Goal: Find specific page/section: Find specific page/section

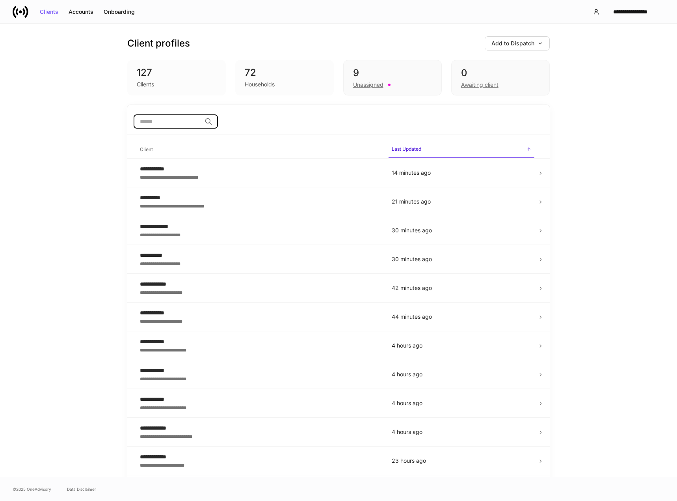
click at [168, 123] on input "search" at bounding box center [168, 121] width 68 height 14
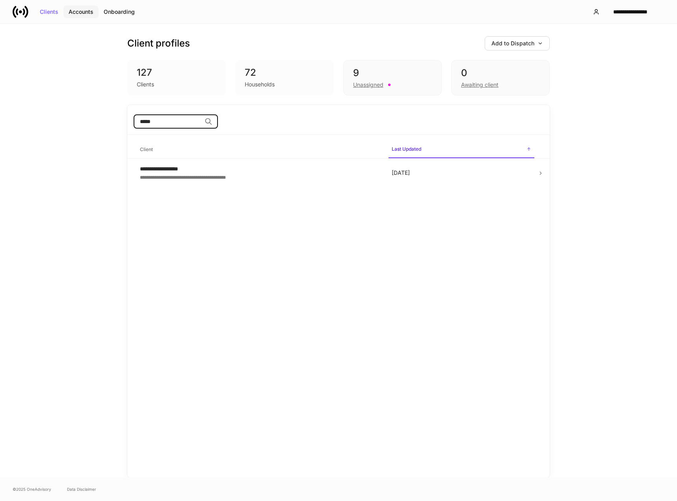
type input "*****"
click at [79, 9] on div "Accounts" at bounding box center [81, 12] width 25 height 6
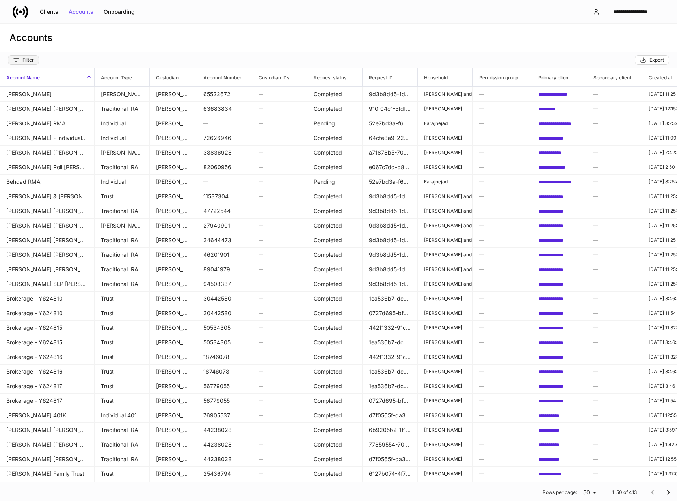
click at [22, 61] on div "Filter" at bounding box center [23, 60] width 21 height 6
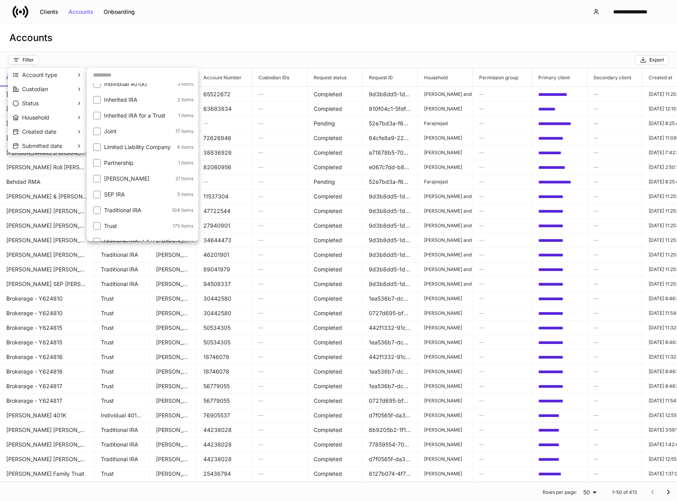
scroll to position [62, 0]
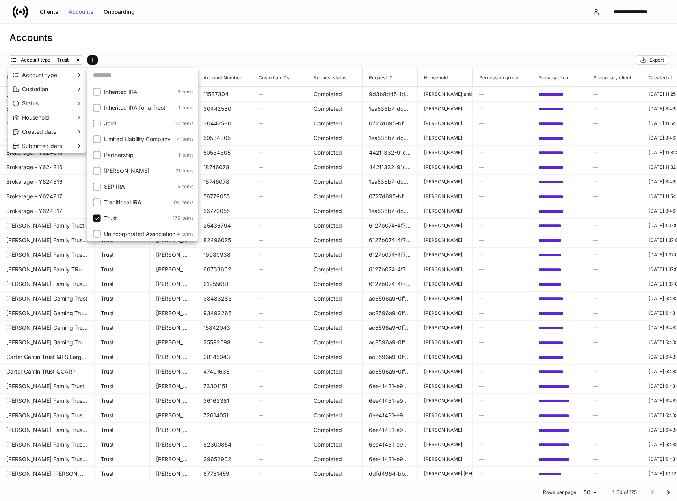
click at [247, 51] on div at bounding box center [338, 250] width 677 height 501
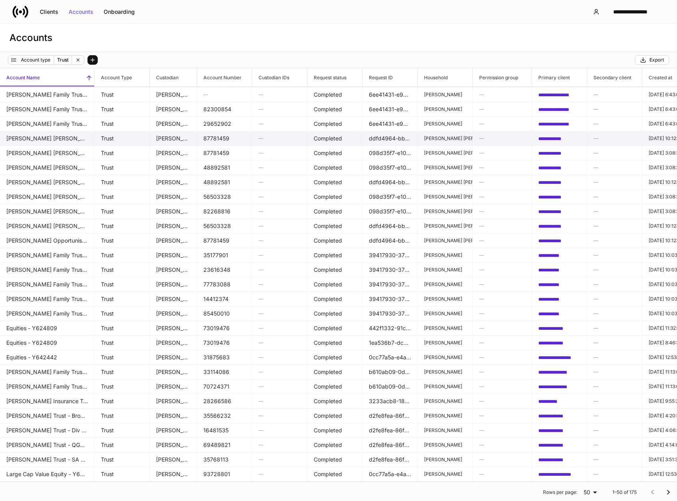
scroll to position [341, 0]
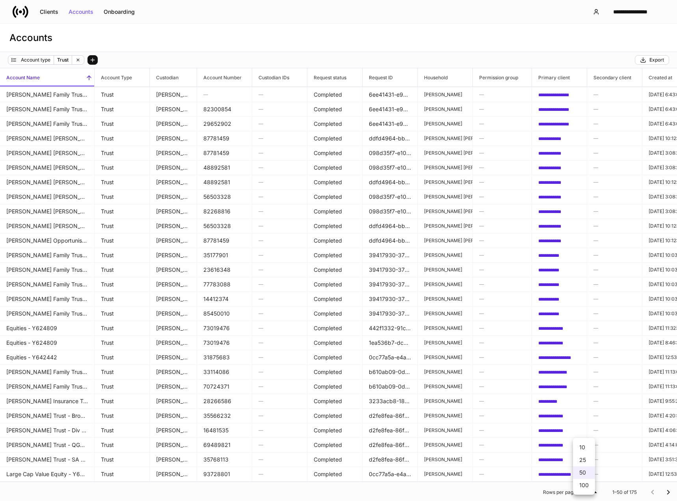
click at [590, 489] on body "**********" at bounding box center [338, 250] width 677 height 501
click at [588, 483] on li "100" at bounding box center [584, 485] width 22 height 13
type input "***"
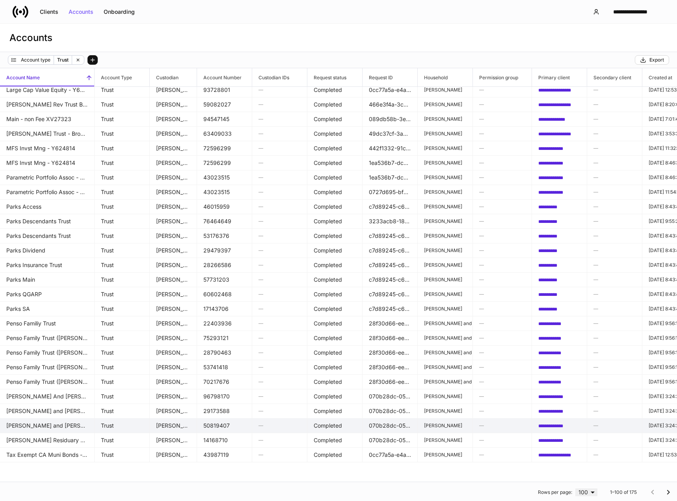
scroll to position [893, 0]
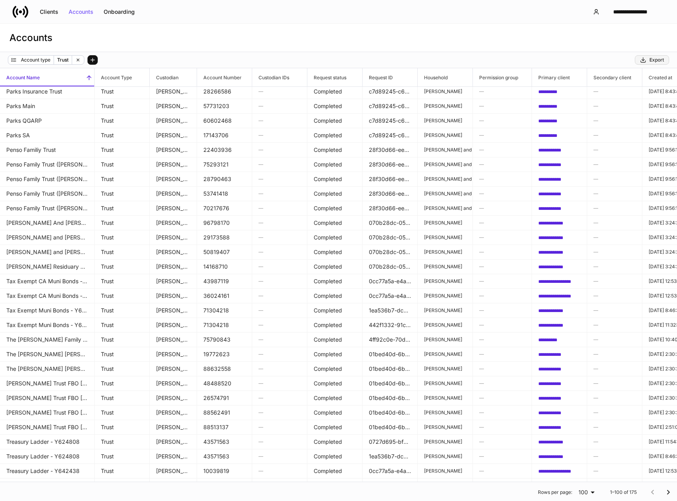
click at [658, 57] on div "Export" at bounding box center [652, 60] width 24 height 6
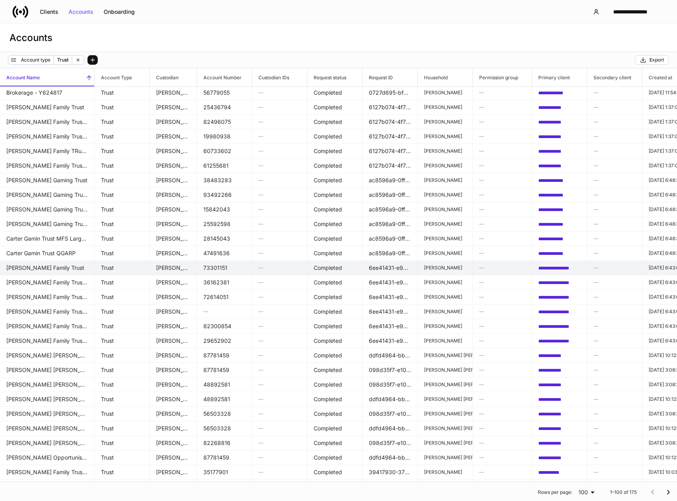
scroll to position [158, 0]
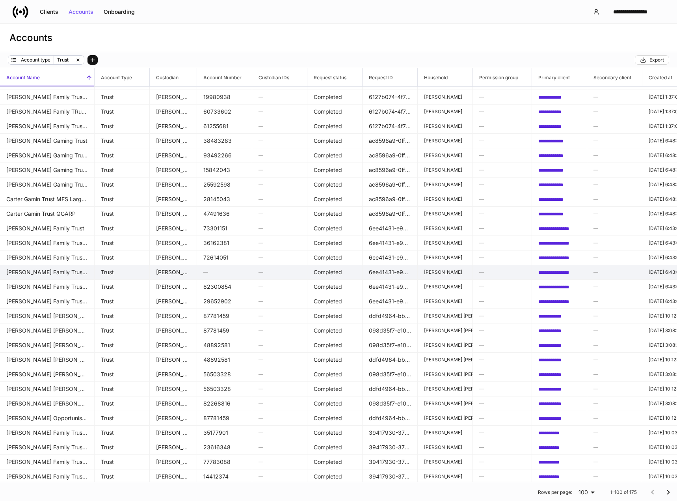
drag, startPoint x: 49, startPoint y: 265, endPoint x: 49, endPoint y: 276, distance: 10.6
click at [49, 276] on td "[PERSON_NAME] Family Trust (Mid Cap)" at bounding box center [47, 272] width 95 height 15
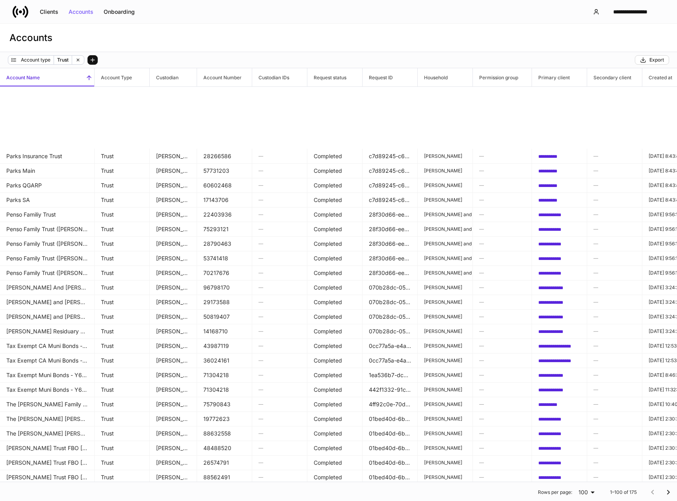
scroll to position [1070, 0]
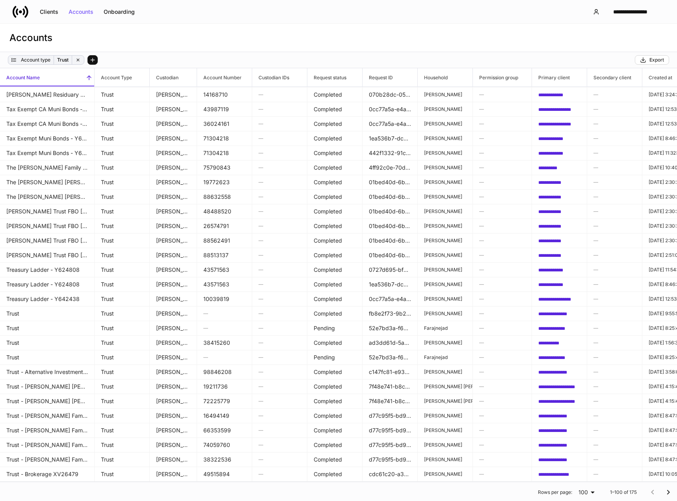
click at [13, 59] on icon at bounding box center [14, 59] width 4 height 3
click at [14, 59] on icon at bounding box center [14, 60] width 6 height 6
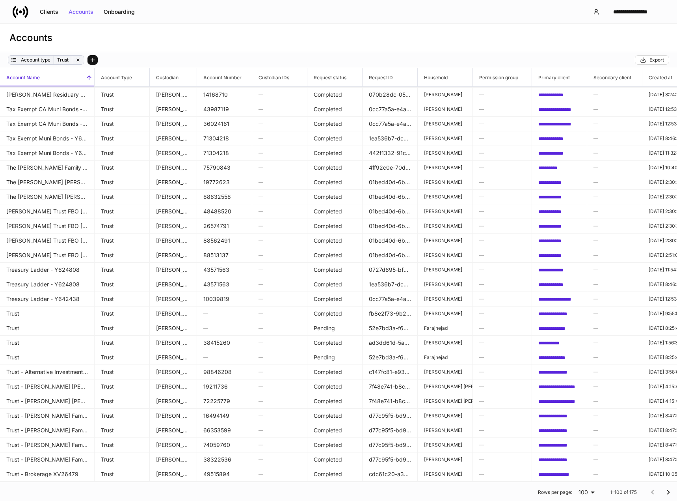
click at [14, 59] on icon at bounding box center [14, 60] width 6 height 6
